Goal: Information Seeking & Learning: Learn about a topic

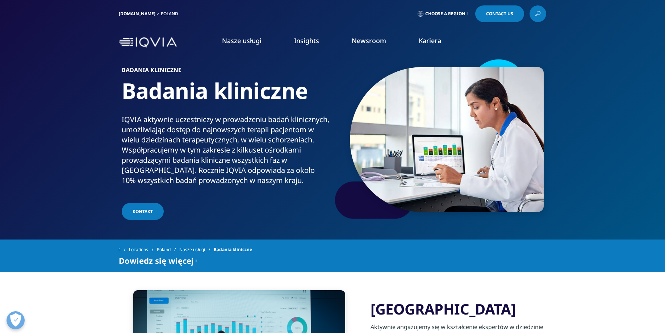
click at [49, 168] on link "Technologia" at bounding box center [54, 166] width 33 height 8
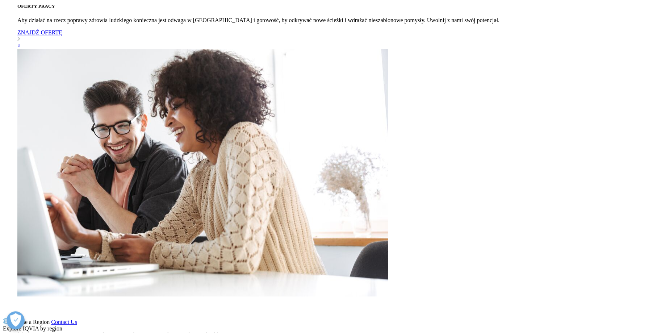
scroll to position [702, 0]
